Goal: Transaction & Acquisition: Purchase product/service

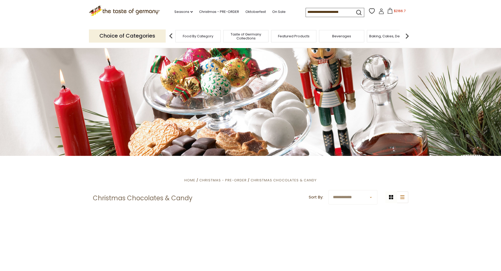
scroll to position [26, 0]
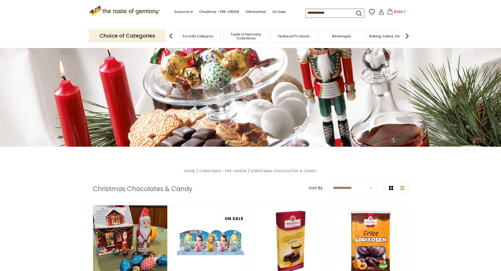
click at [389, 12] on icon at bounding box center [390, 12] width 6 height 6
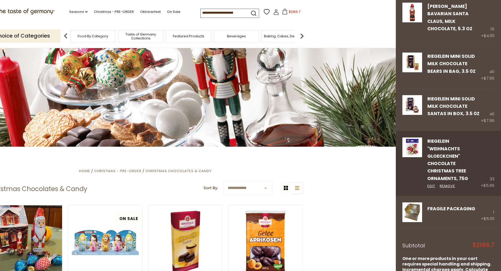
scroll to position [298, 0]
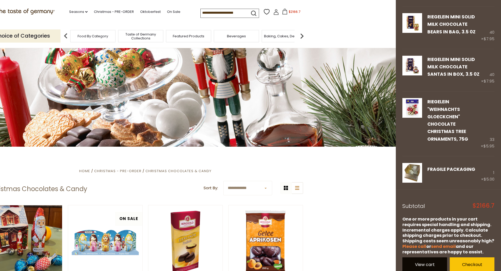
click at [430, 257] on link "View cart" at bounding box center [424, 264] width 45 height 14
